Goal: Task Accomplishment & Management: Use online tool/utility

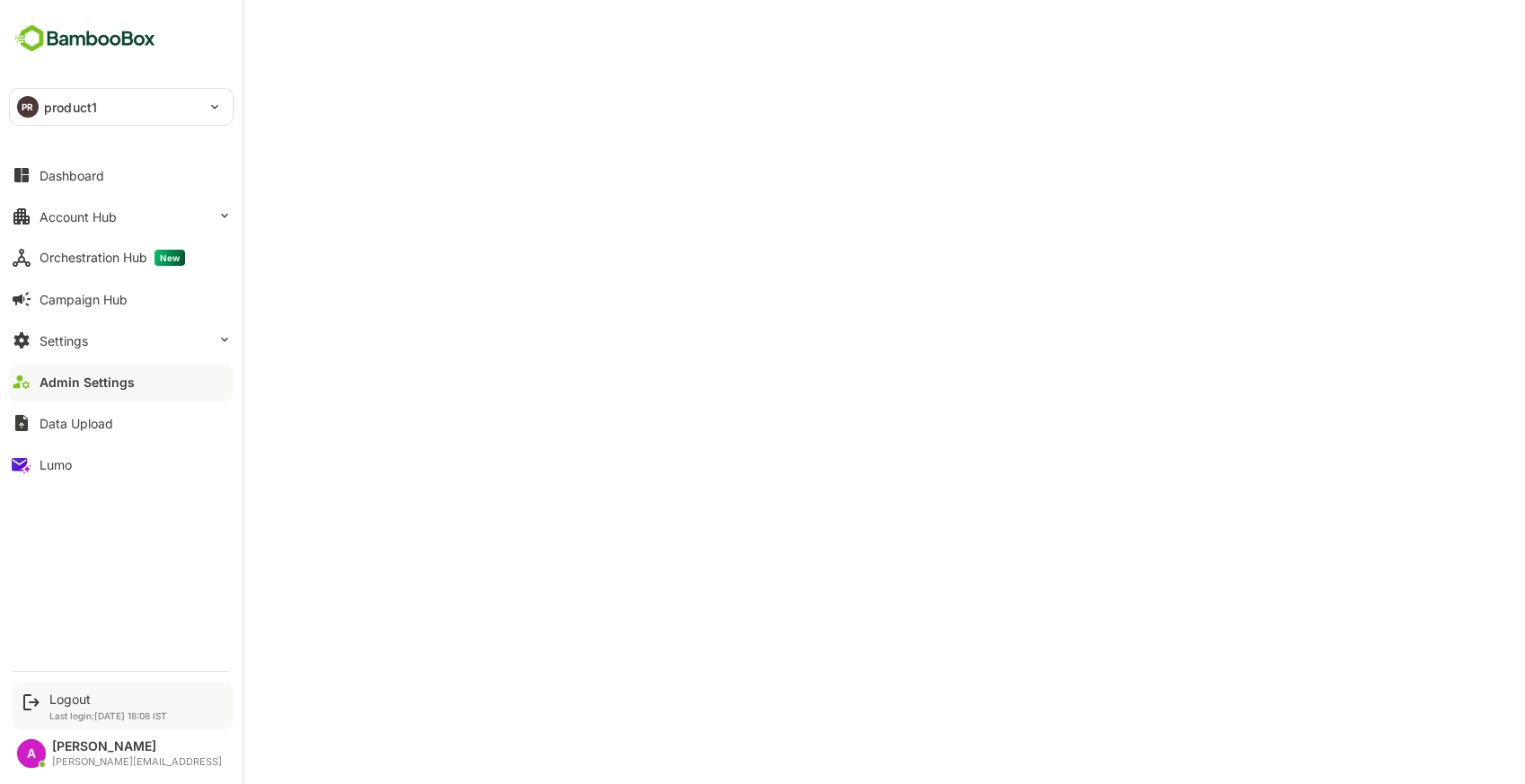
click at [57, 688] on div "Logout Last login: [DATE] 18:08 IST" at bounding box center [122, 706] width 222 height 48
click at [66, 691] on div "Logout" at bounding box center [108, 699] width 117 height 15
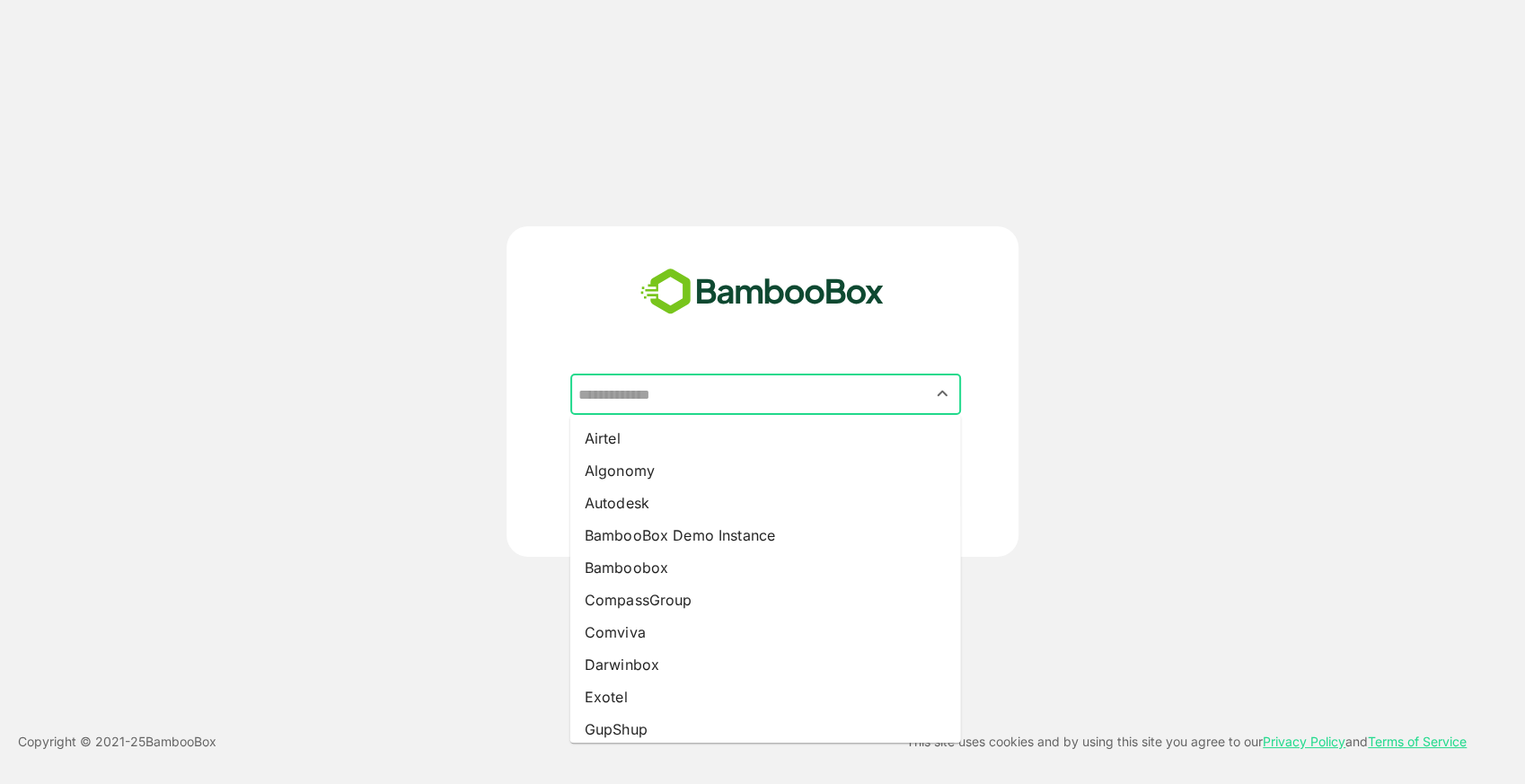
click at [694, 402] on input "text" at bounding box center [765, 394] width 384 height 34
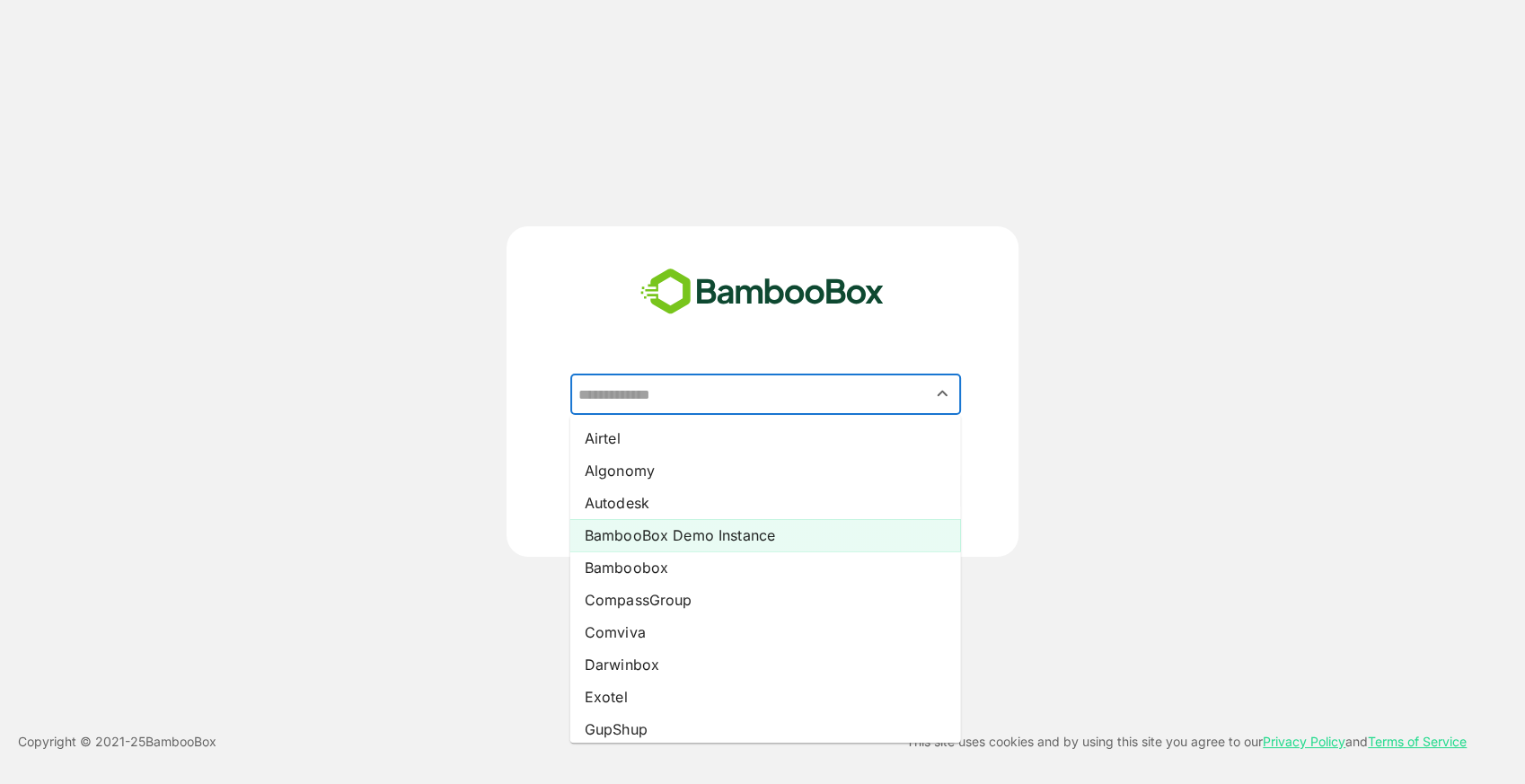
click at [682, 540] on li "BambooBox Demo Instance" at bounding box center [765, 535] width 391 height 32
type input "**********"
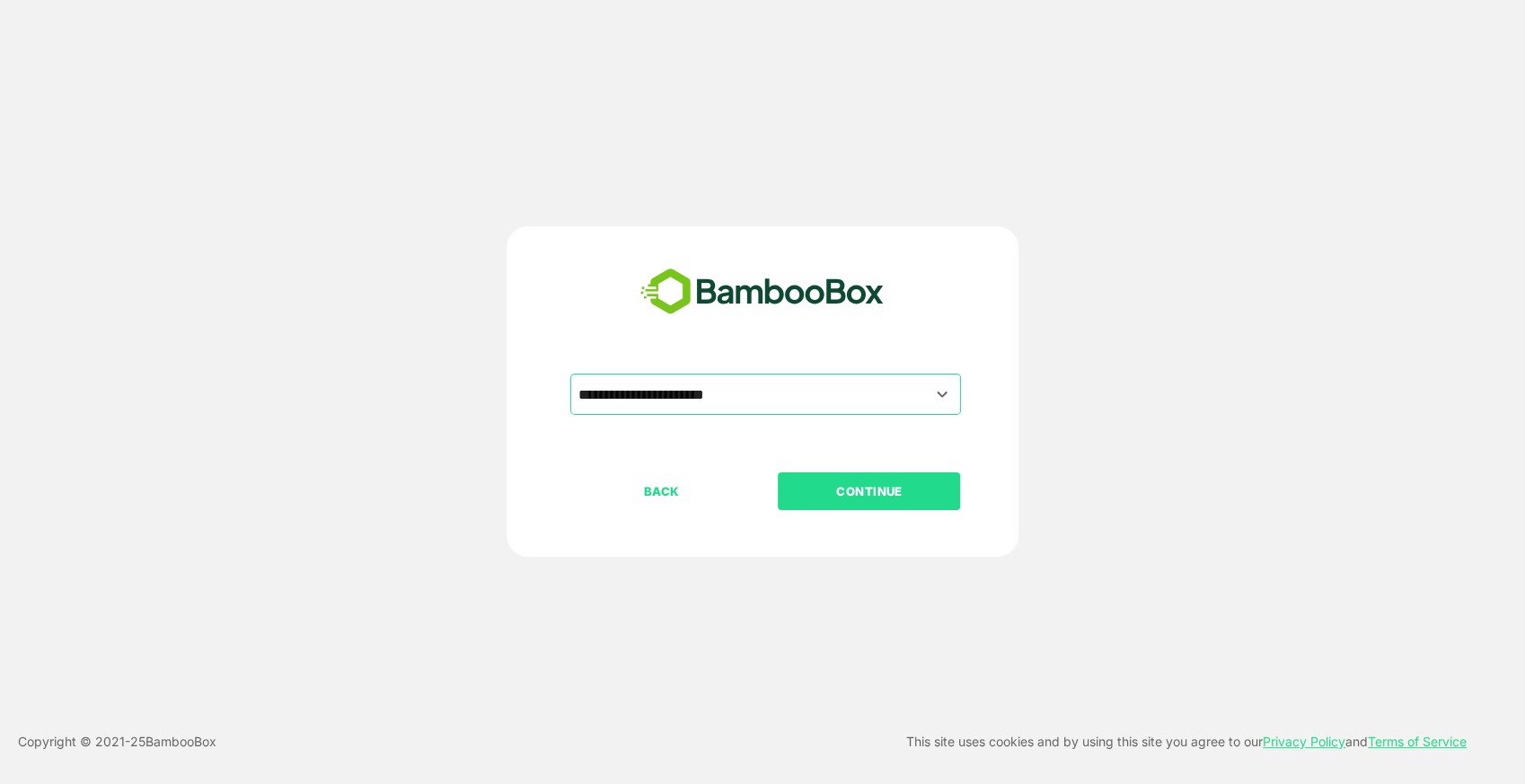
click at [864, 478] on button "CONTINUE" at bounding box center [868, 491] width 182 height 38
